Goal: Information Seeking & Learning: Learn about a topic

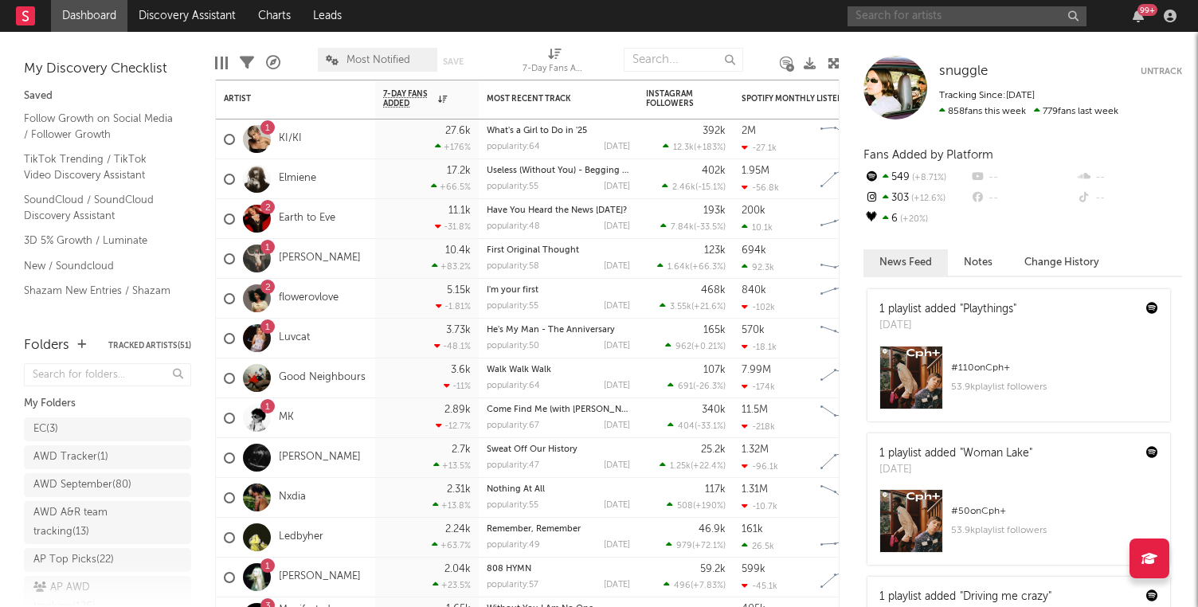
click at [934, 8] on input "text" at bounding box center [967, 16] width 239 height 20
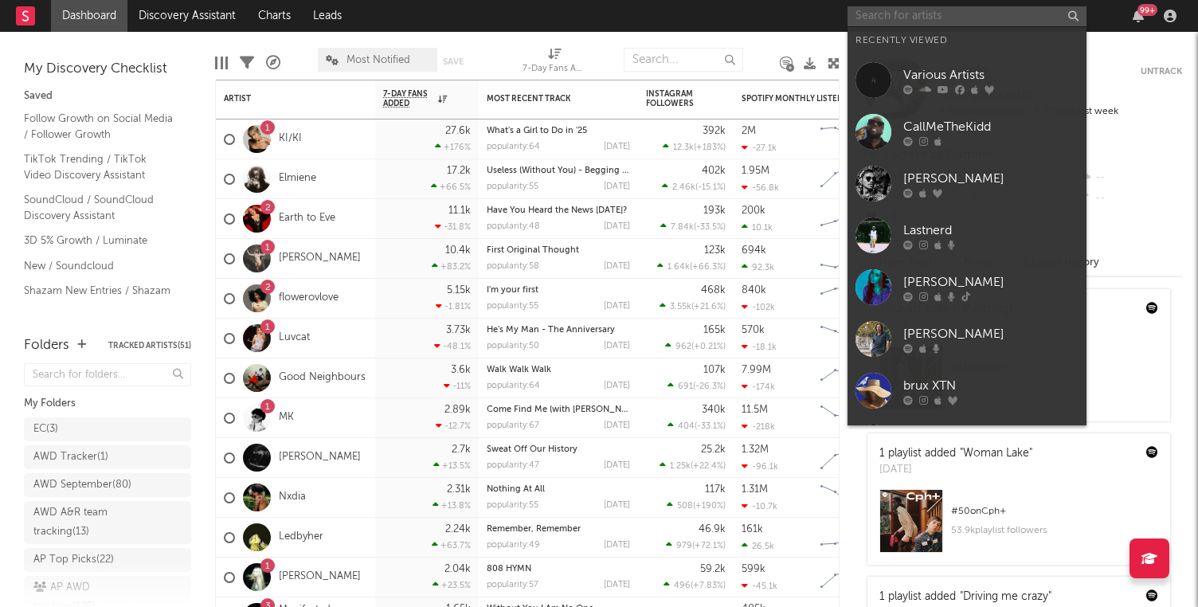
paste input "[URL][DOMAIN_NAME]"
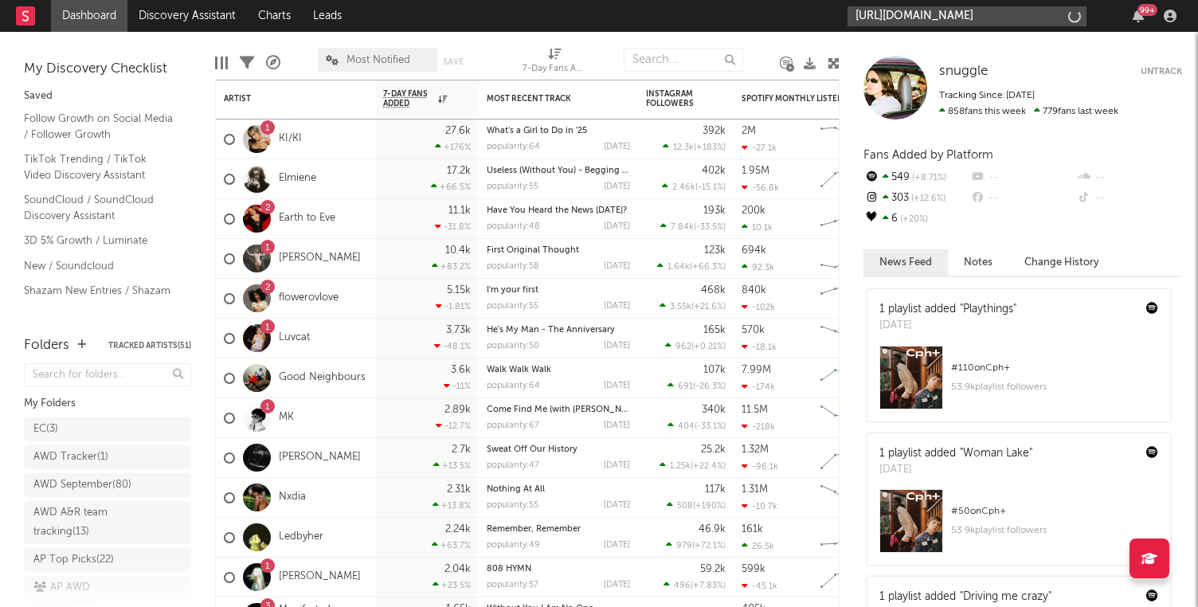
scroll to position [0, 218]
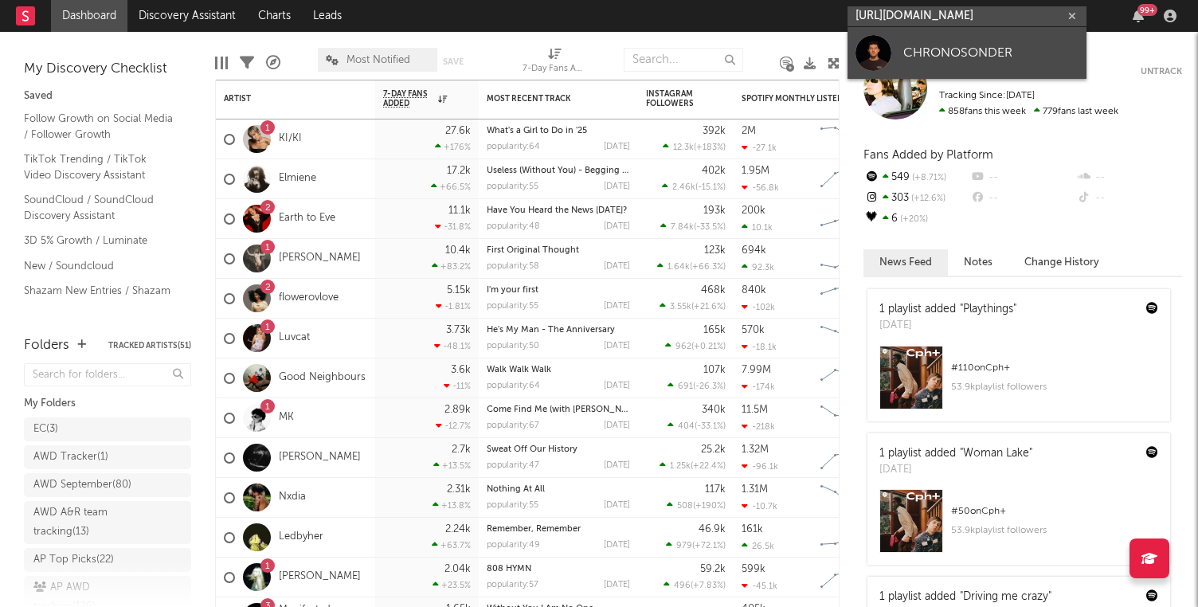
type input "[URL][DOMAIN_NAME]"
click at [944, 51] on div "CHRONOSONDER" at bounding box center [991, 52] width 175 height 19
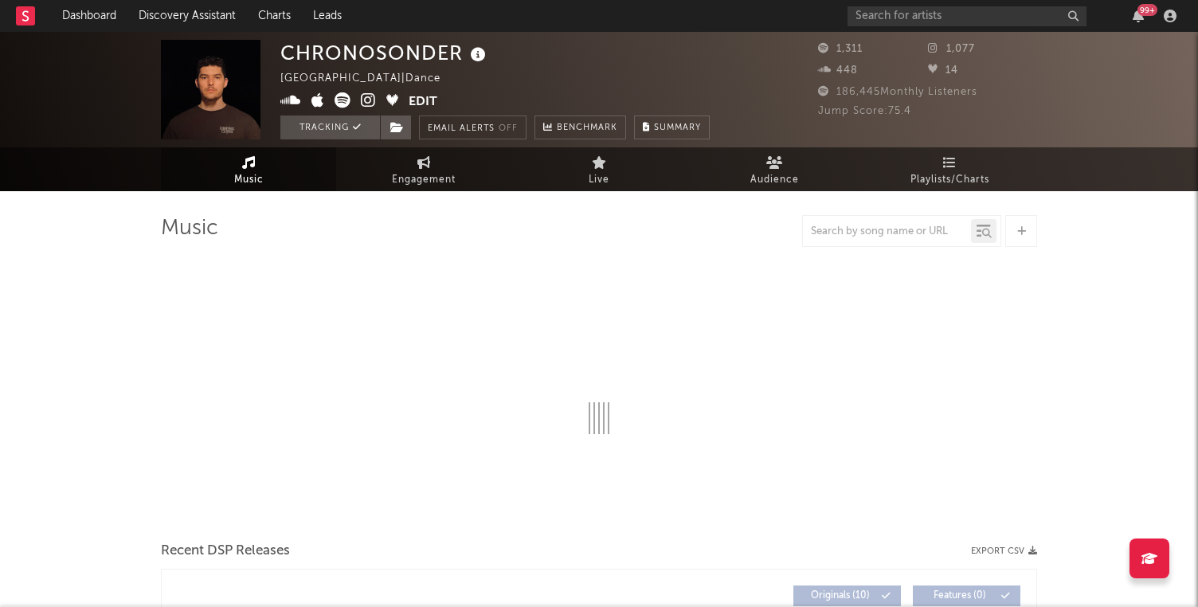
select select "6m"
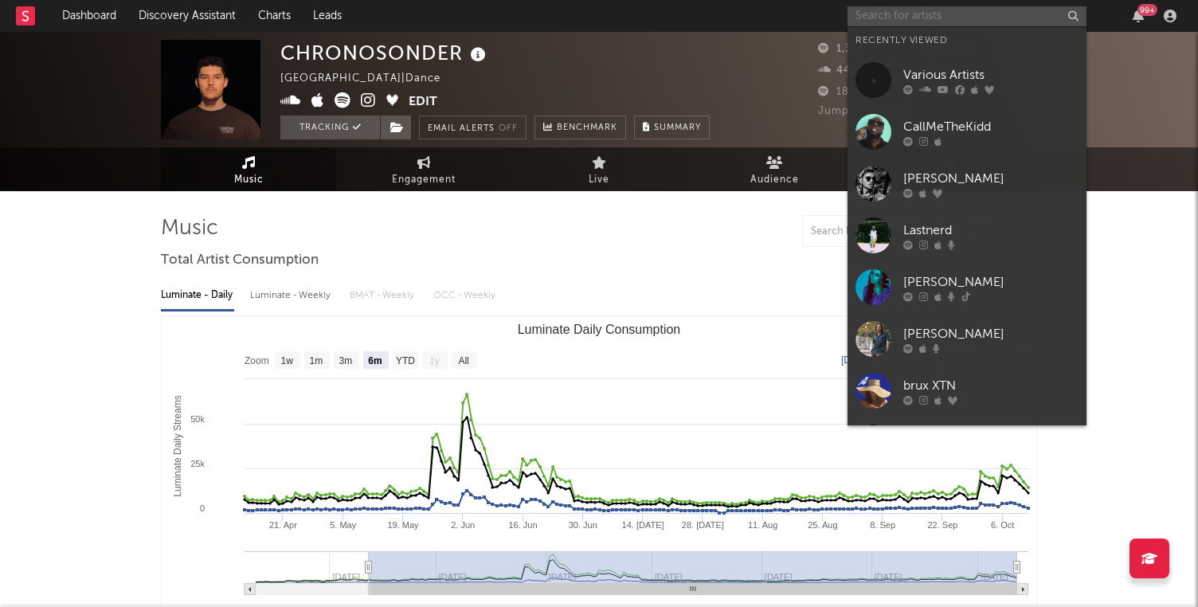
click at [976, 12] on input "text" at bounding box center [967, 16] width 239 height 20
paste input "[URL][DOMAIN_NAME]"
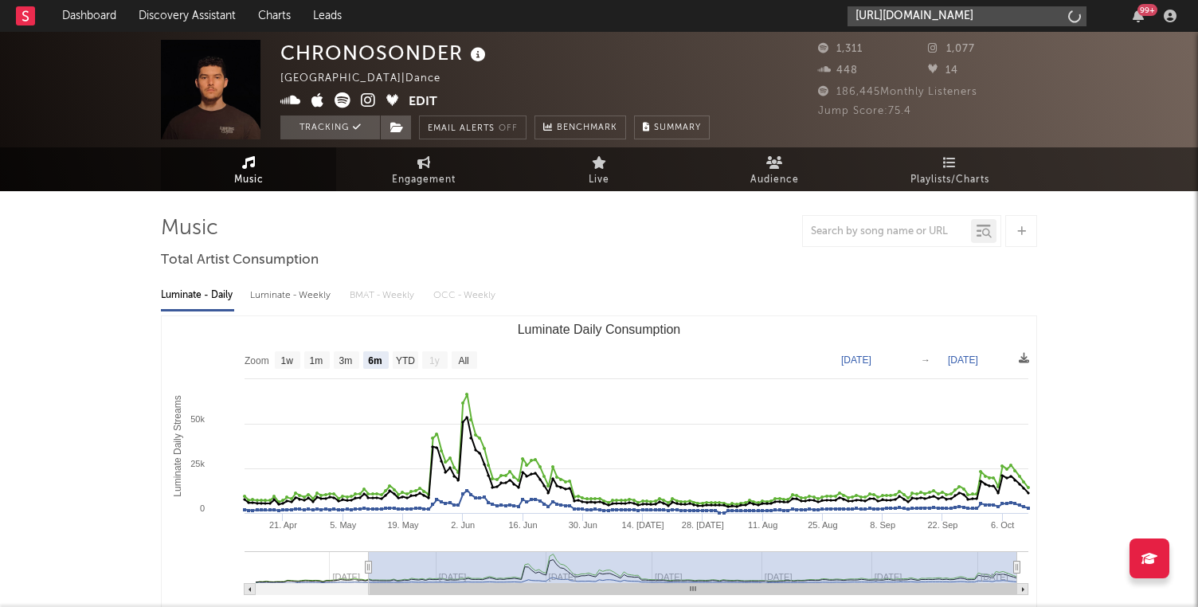
scroll to position [0, 138]
type input "[URL][DOMAIN_NAME]"
click at [920, 289] on div "Luminate - Daily Luminate - Weekly BMAT - Weekly OCC - Weekly" at bounding box center [599, 295] width 876 height 27
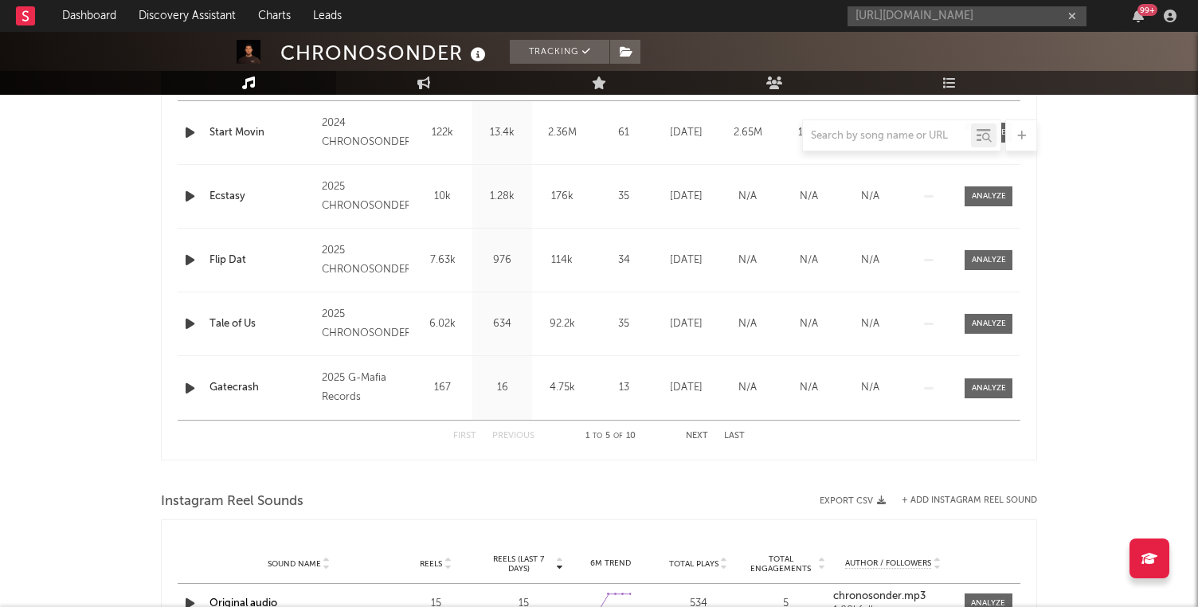
scroll to position [645, 0]
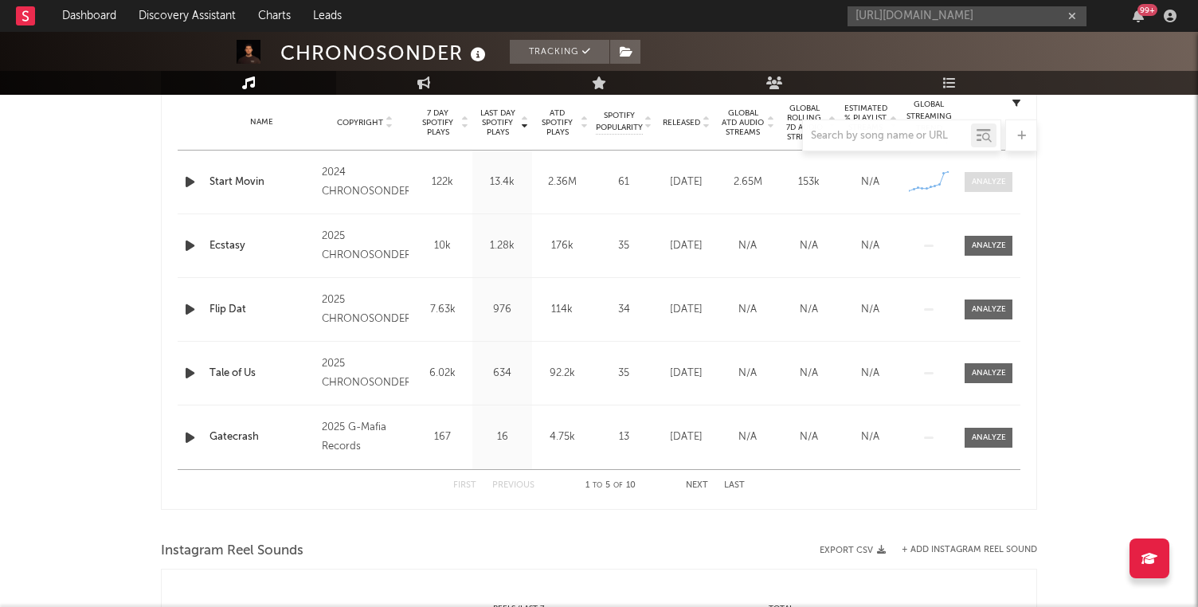
click at [976, 180] on div at bounding box center [989, 182] width 34 height 12
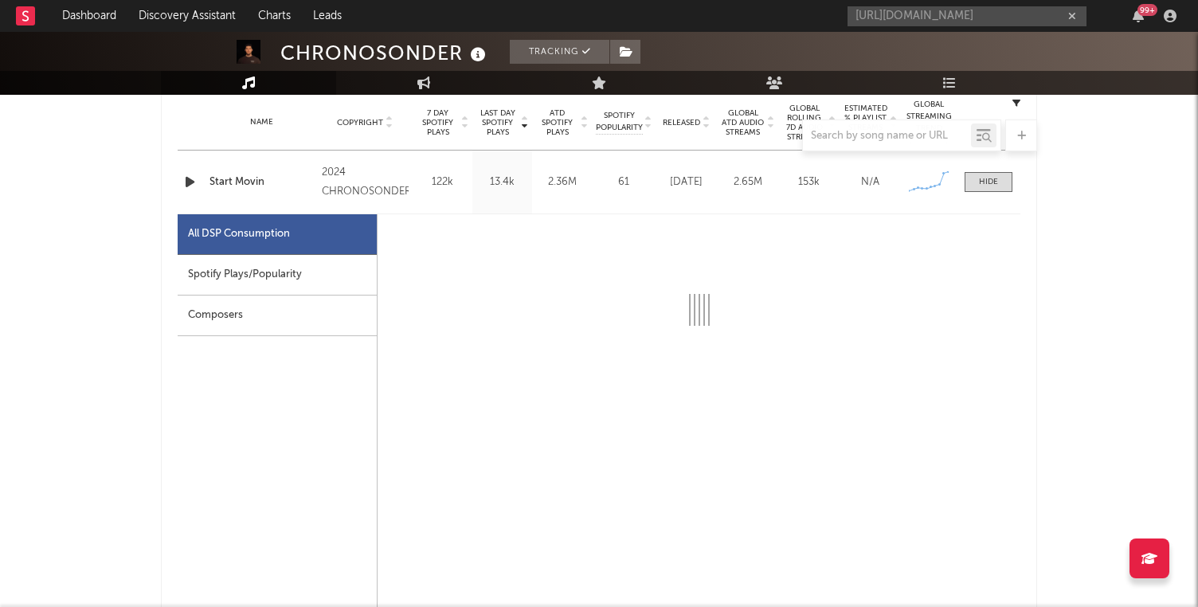
select select "6m"
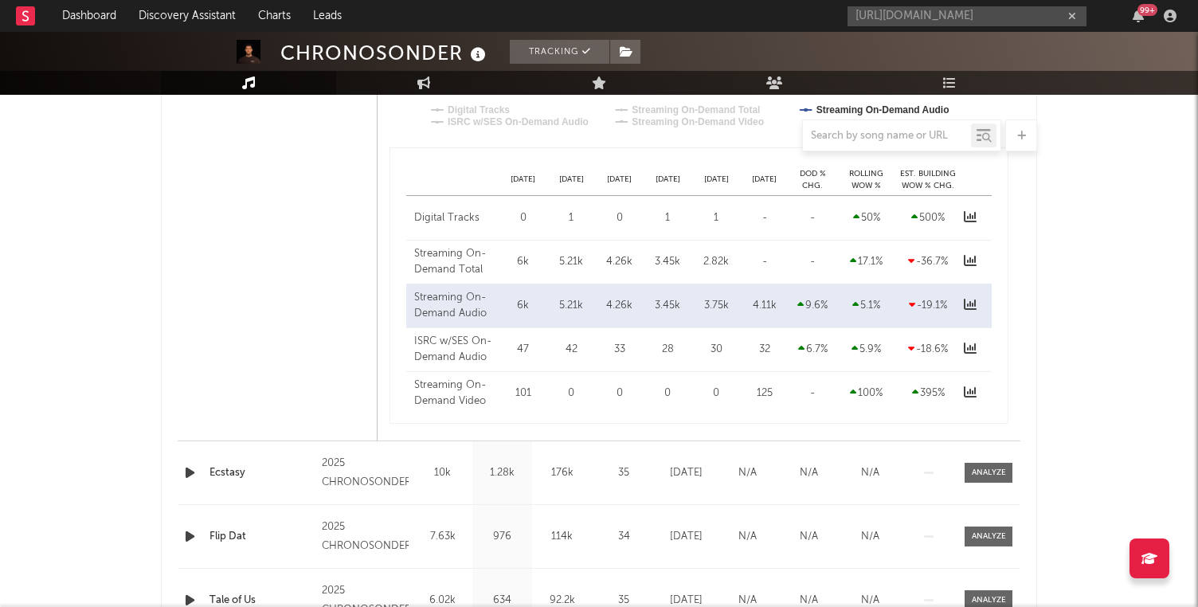
scroll to position [1163, 0]
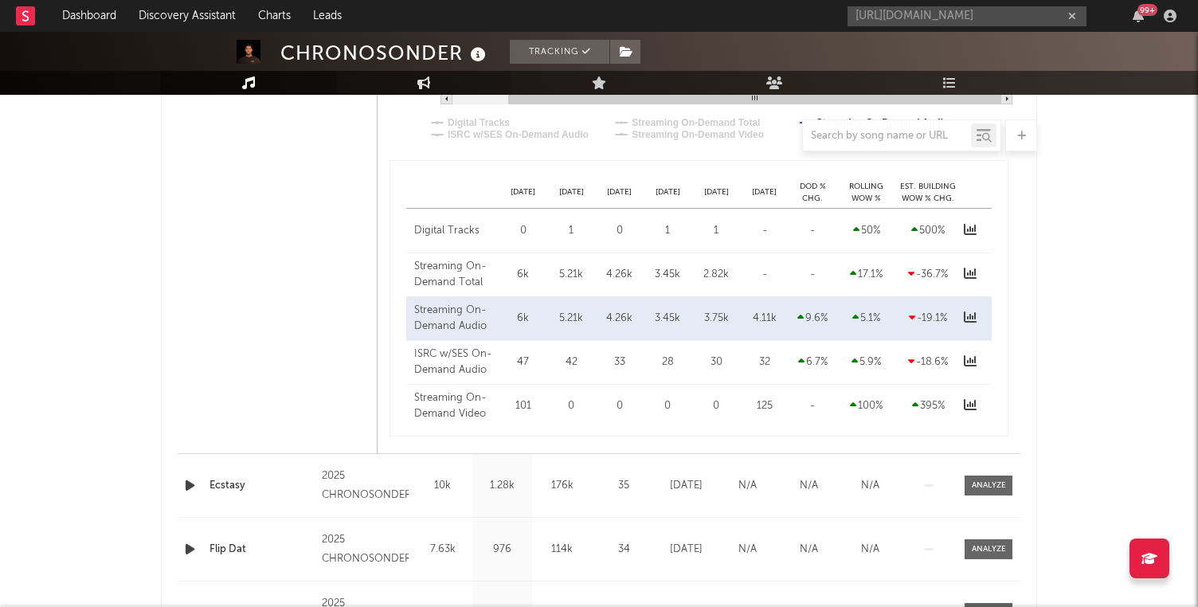
click at [428, 73] on link "Engagement" at bounding box center [423, 83] width 175 height 24
select select "1w"
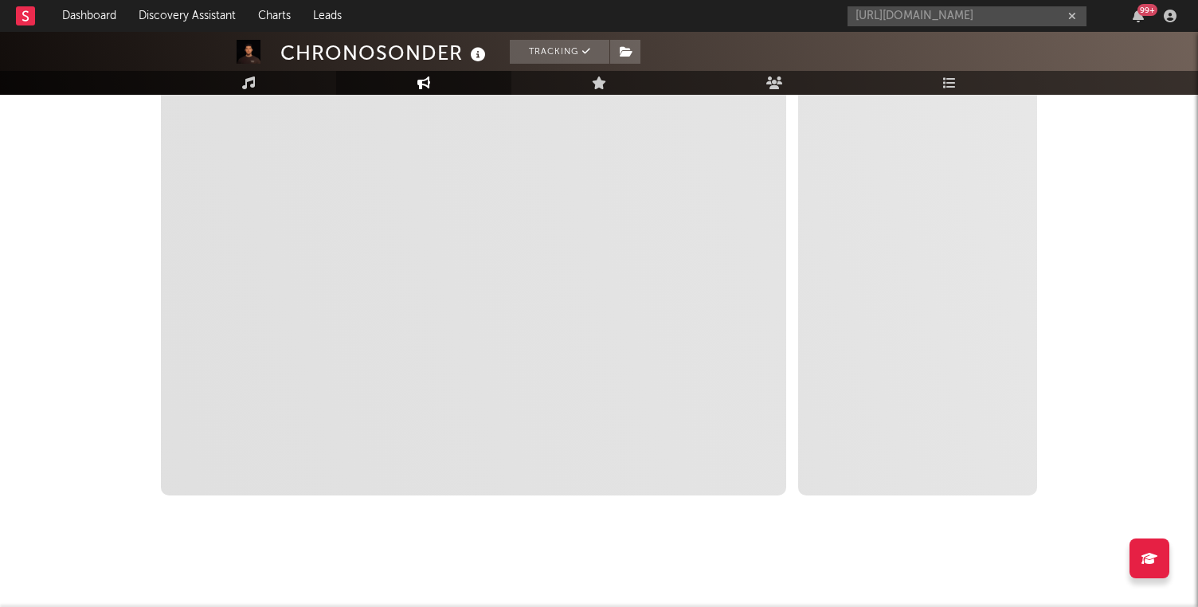
scroll to position [261, 0]
click at [248, 507] on icon "close" at bounding box center [252, 511] width 11 height 13
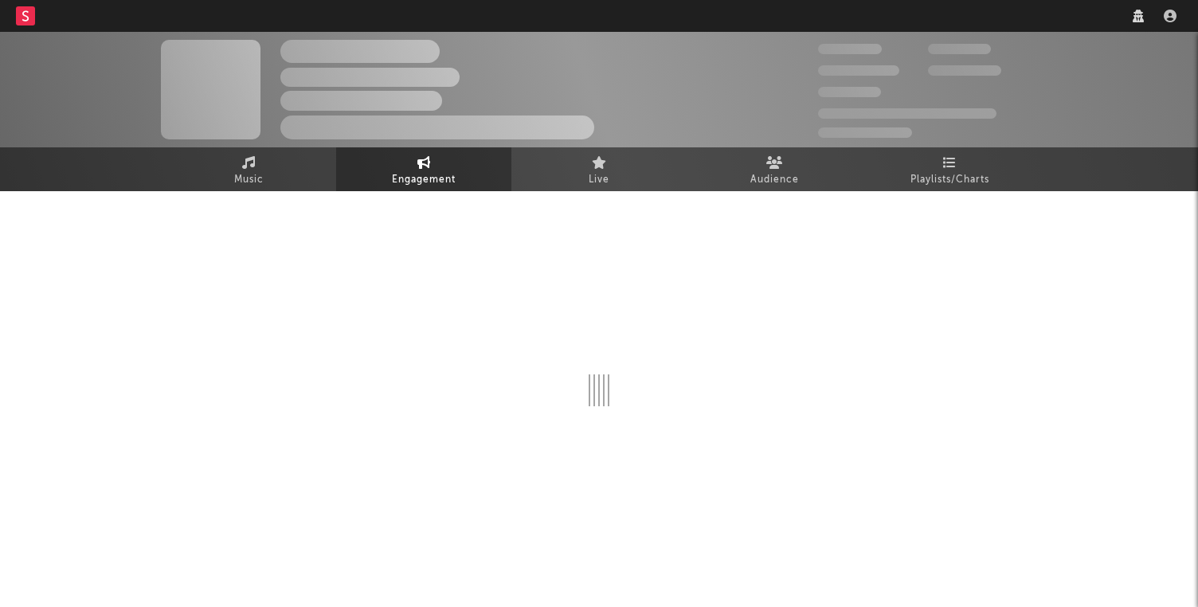
select select "1w"
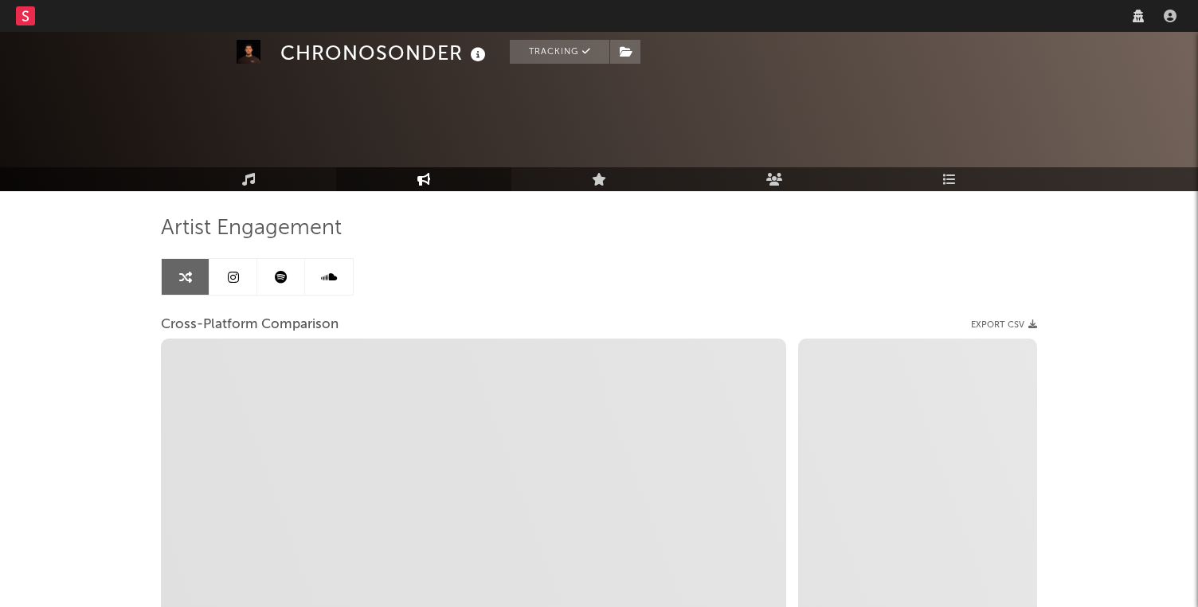
scroll to position [261, 0]
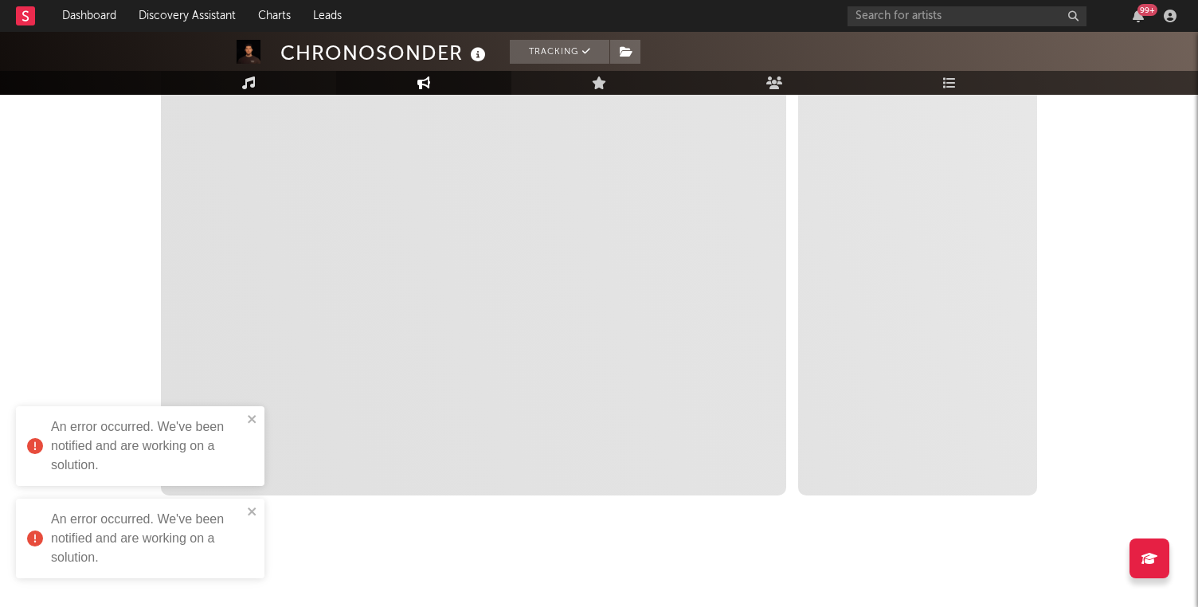
click at [274, 90] on link "Music" at bounding box center [248, 83] width 175 height 24
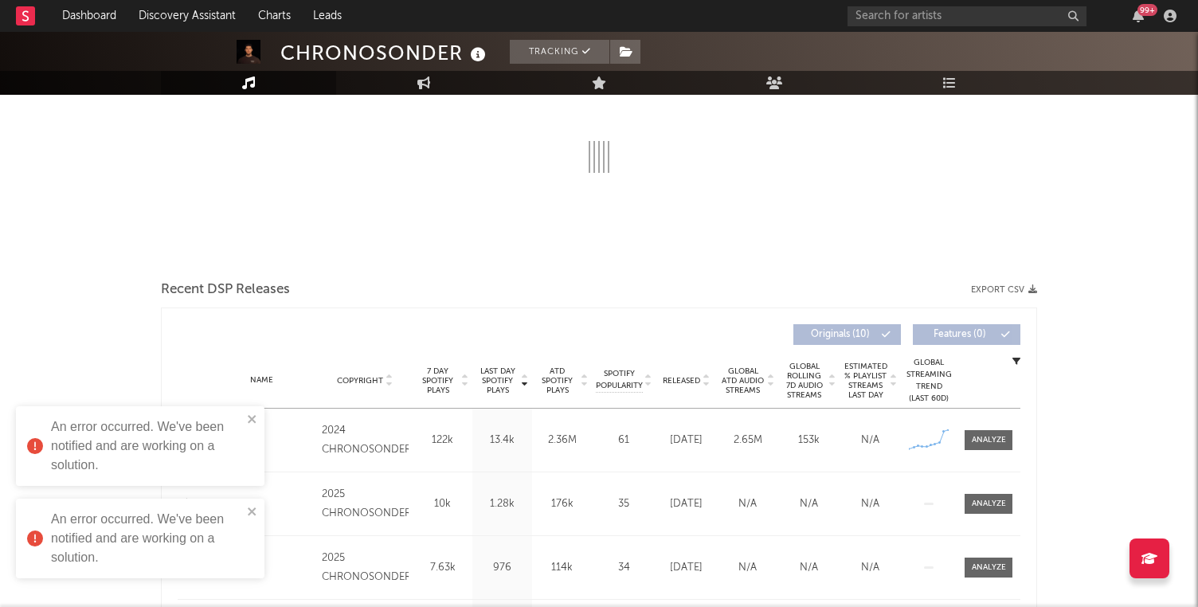
select select "6m"
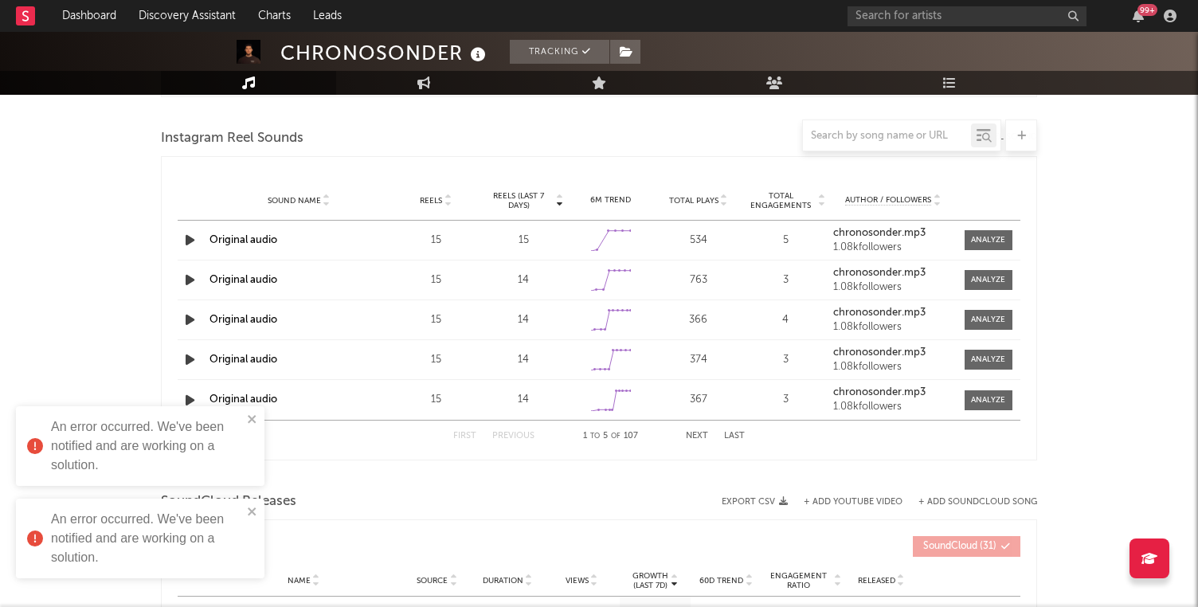
scroll to position [1030, 0]
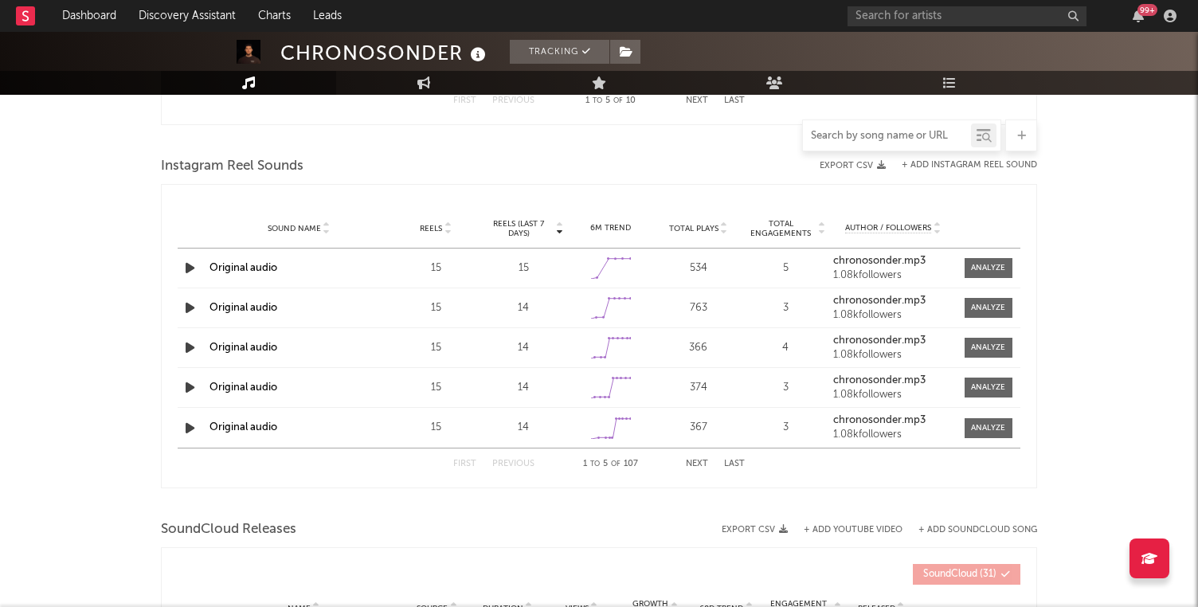
click at [882, 135] on input "text" at bounding box center [887, 136] width 168 height 13
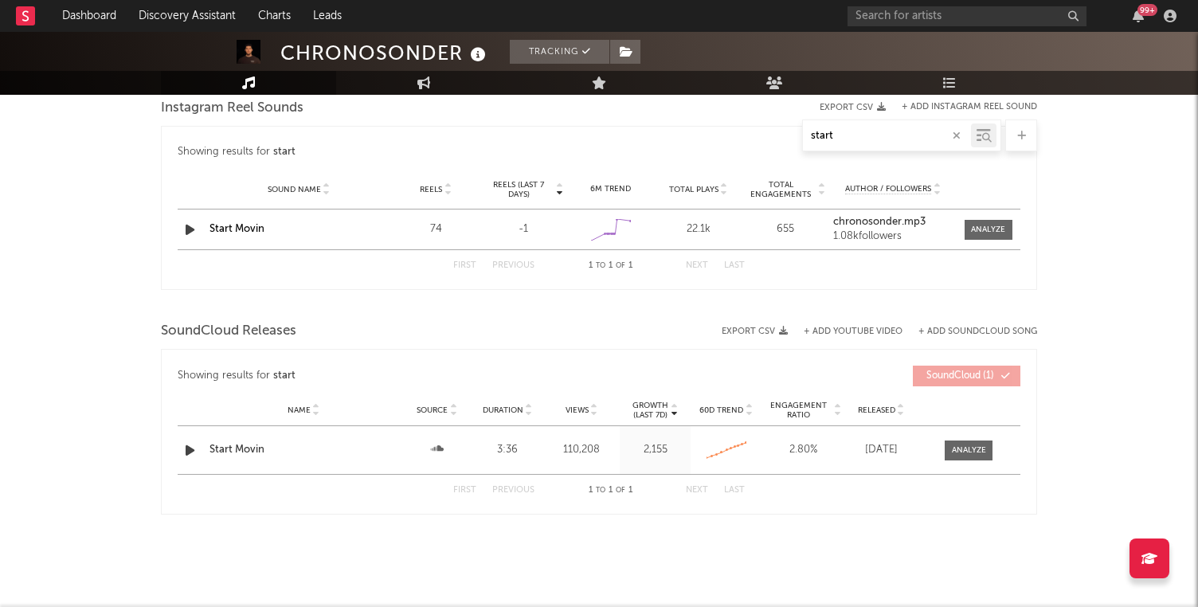
scroll to position [949, 0]
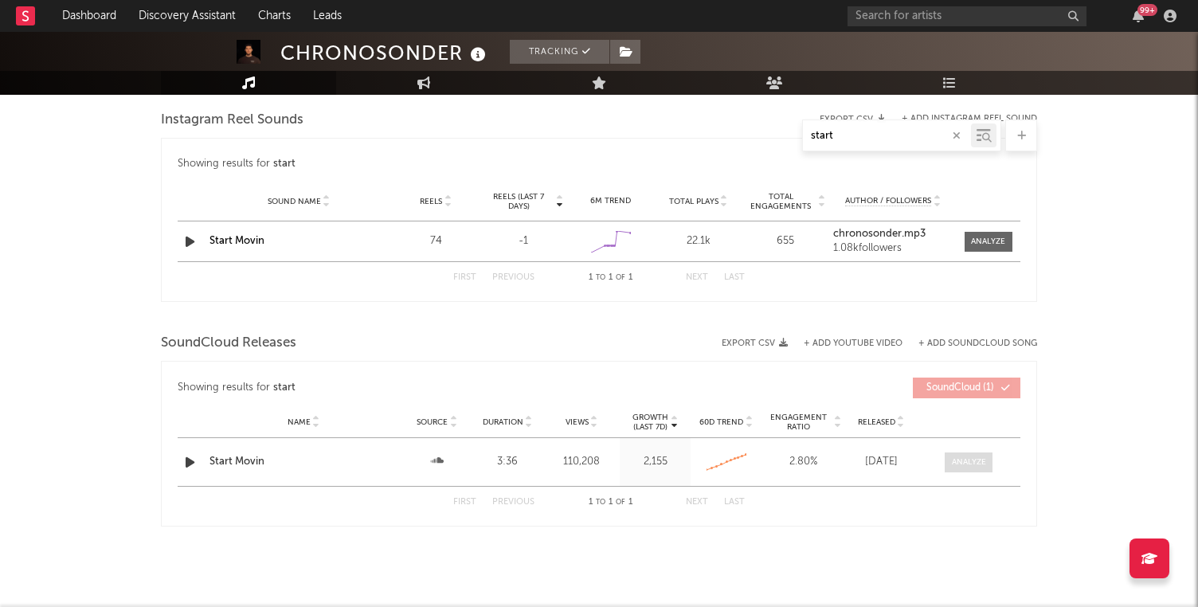
type input "start"
click at [959, 461] on div at bounding box center [969, 463] width 34 height 12
select select "6m"
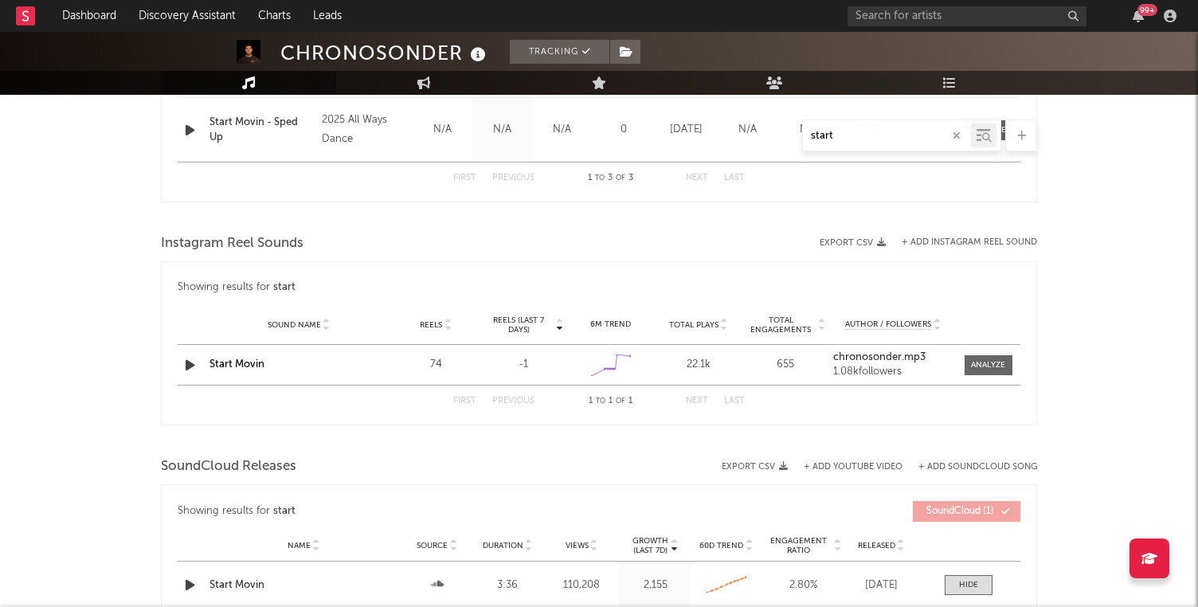
scroll to position [802, 0]
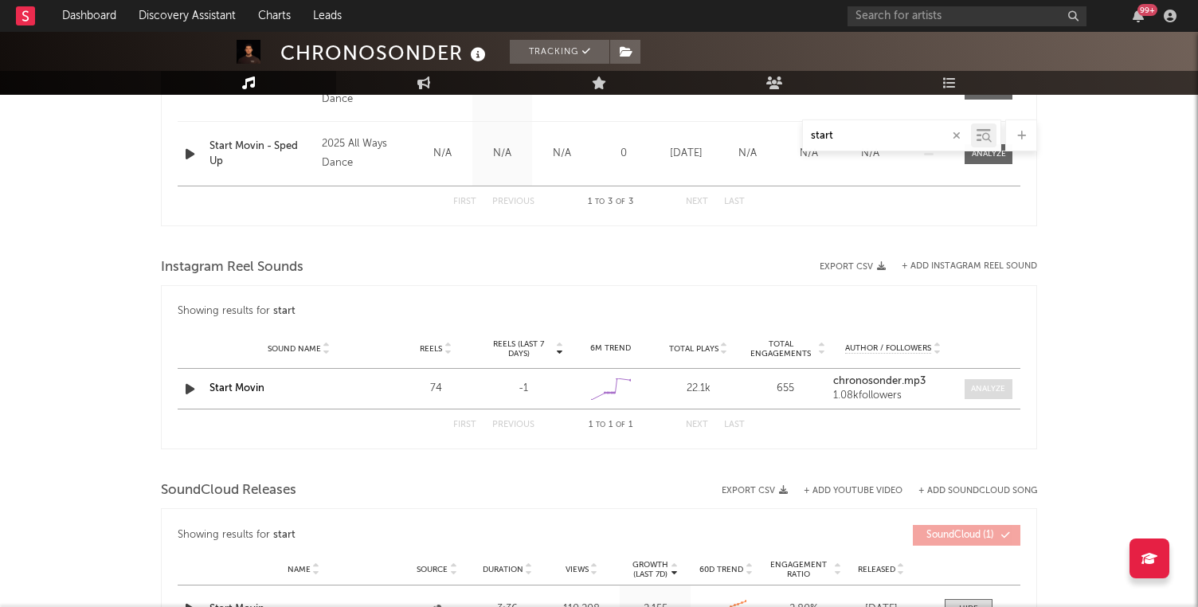
click at [981, 389] on div at bounding box center [988, 389] width 34 height 12
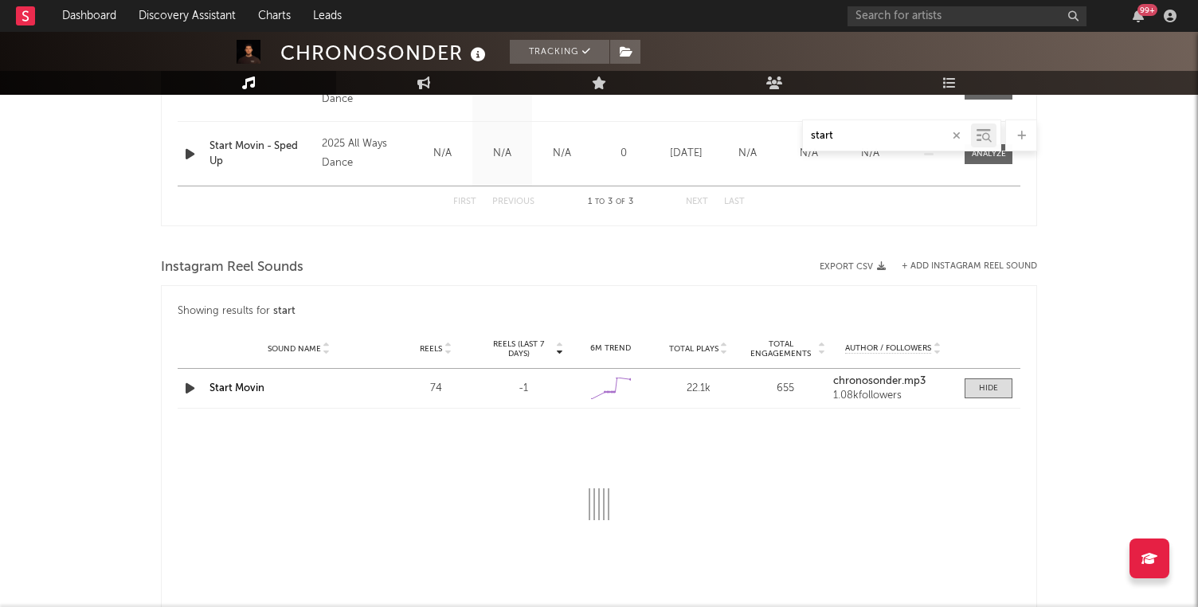
select select "1w"
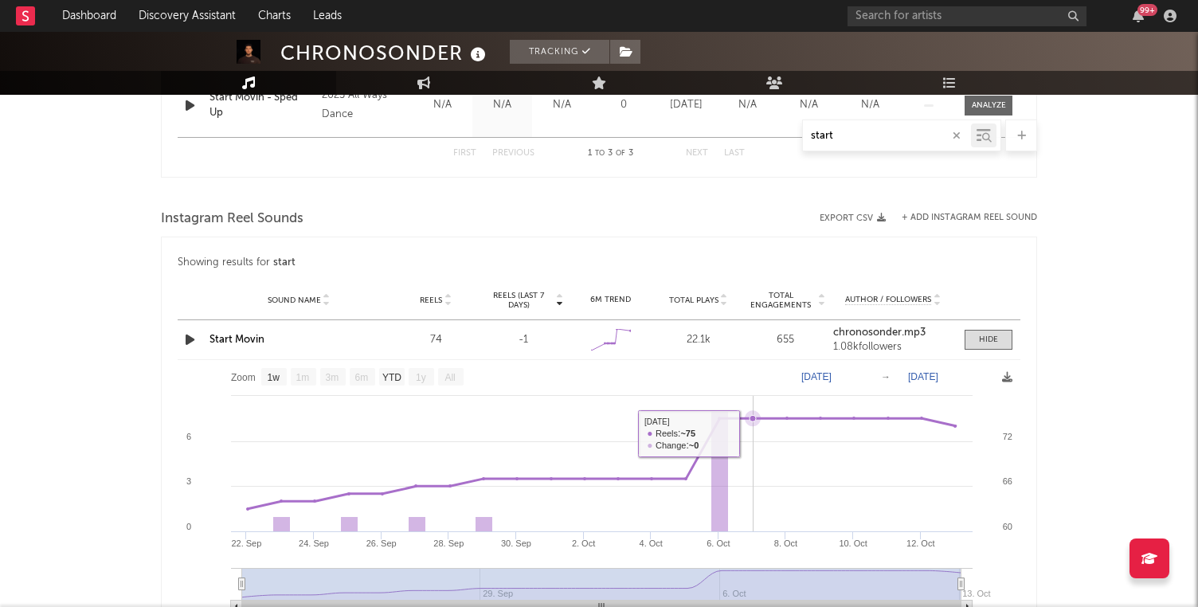
scroll to position [853, 0]
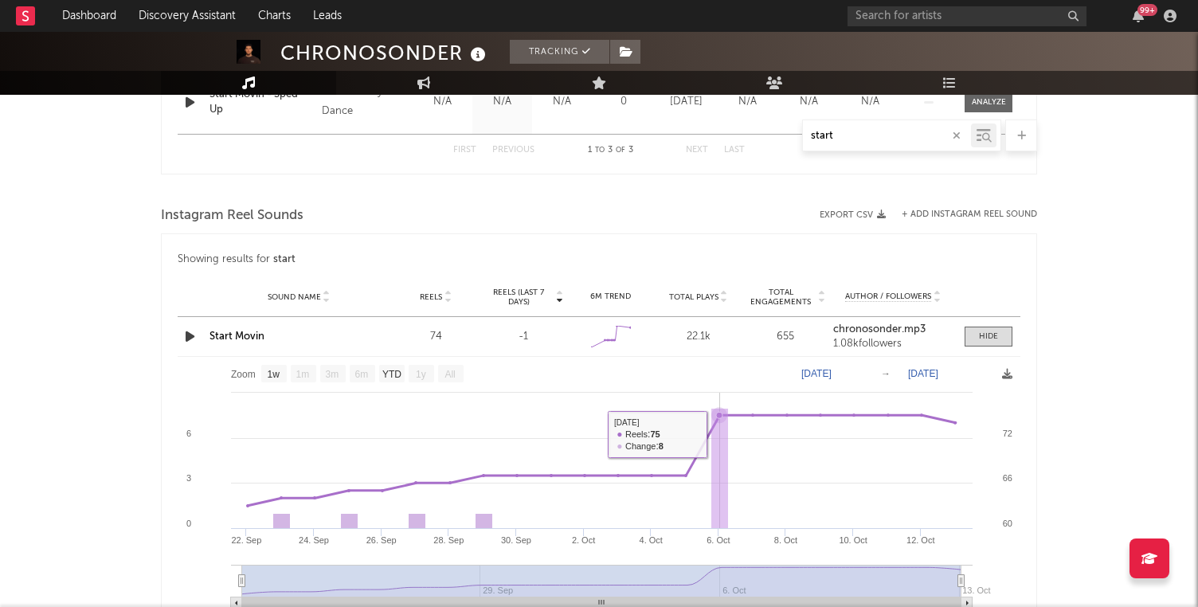
click at [726, 437] on rect at bounding box center [720, 469] width 17 height 120
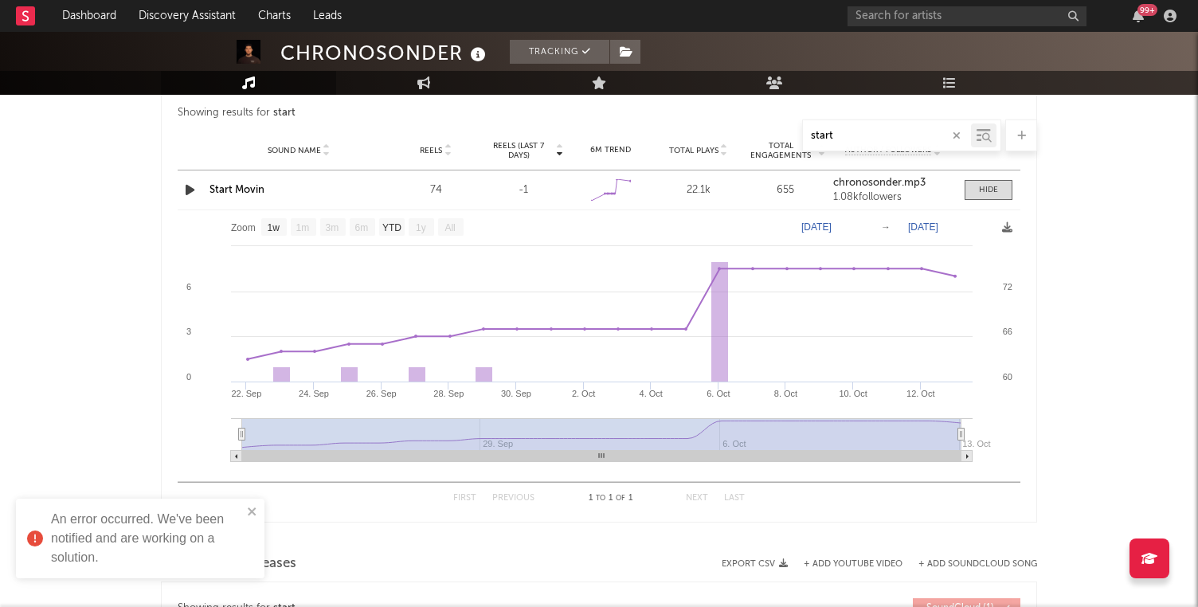
scroll to position [998, 0]
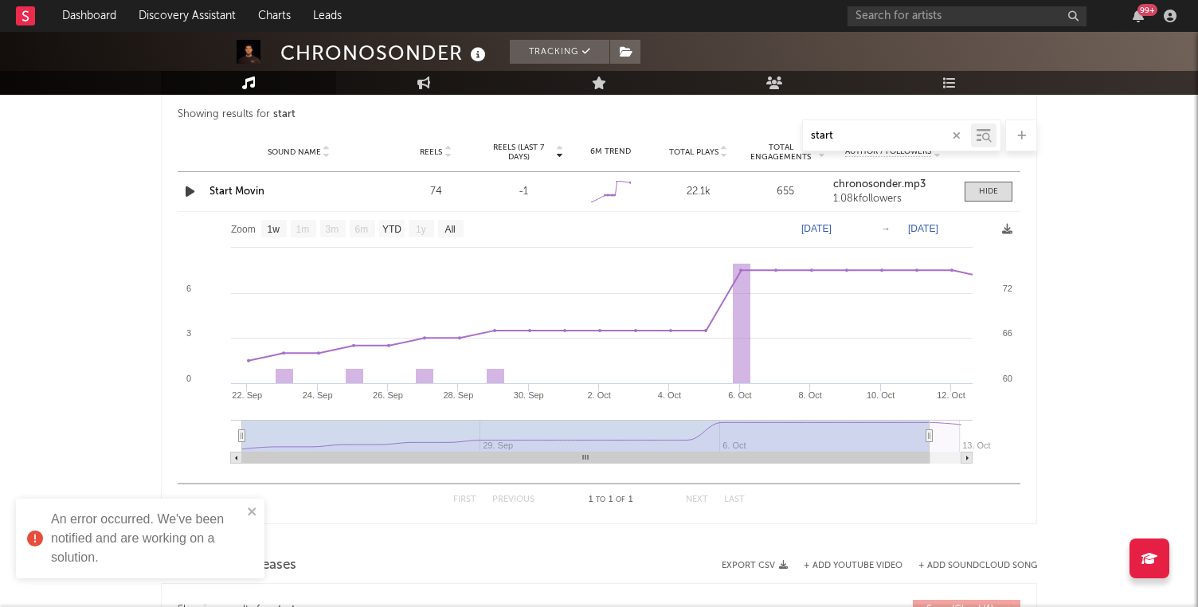
type input "[DATE]"
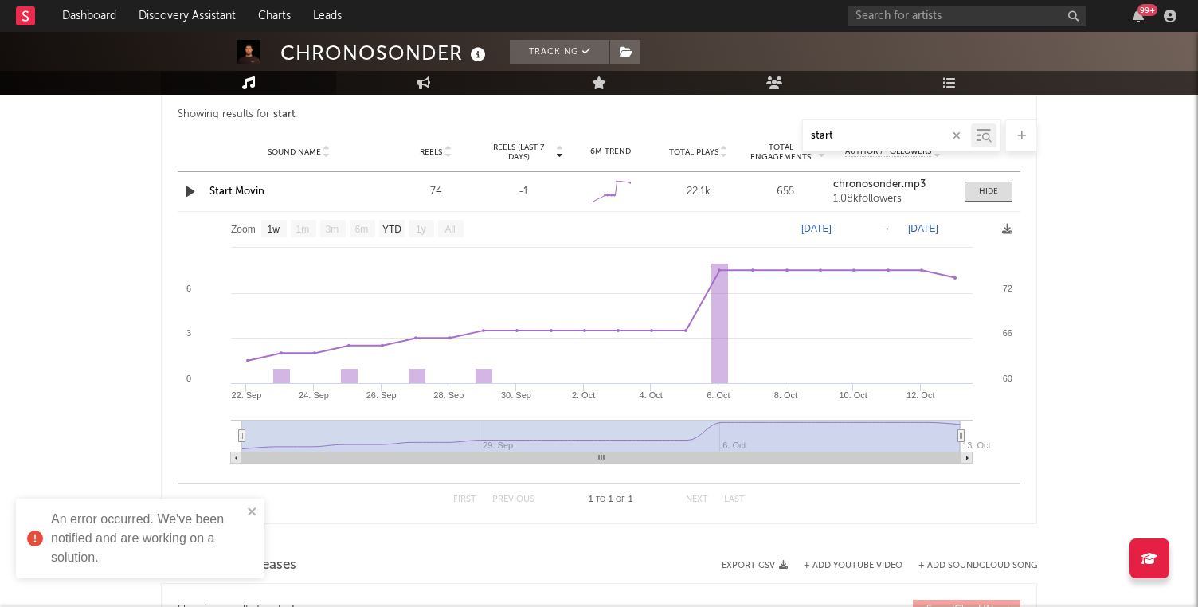
drag, startPoint x: 961, startPoint y: 432, endPoint x: 1044, endPoint y: 428, distance: 83.0
click at [1044, 428] on div "CHRONOSONDER Tracking United States | Dance Edit Tracking Email Alerts Off Benc…" at bounding box center [599, 102] width 1198 height 2139
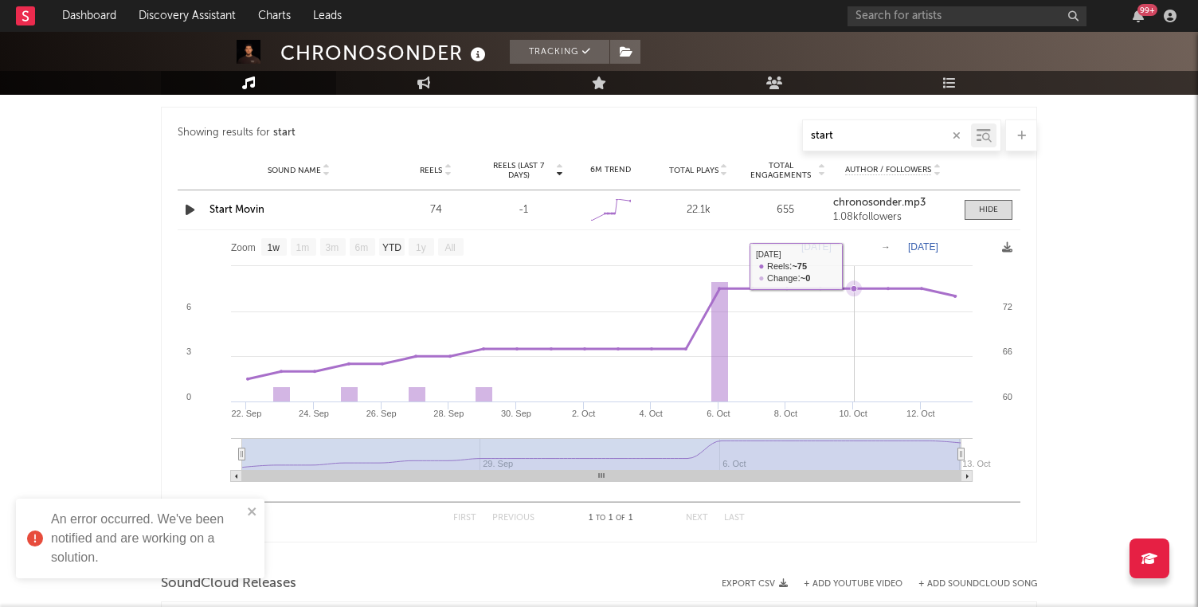
scroll to position [982, 0]
